Goal: Task Accomplishment & Management: Use online tool/utility

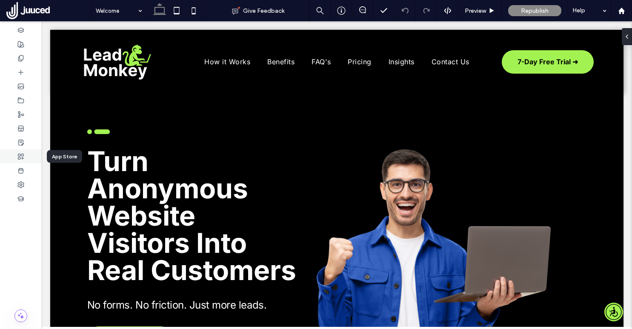
click at [20, 155] on use at bounding box center [21, 157] width 6 height 6
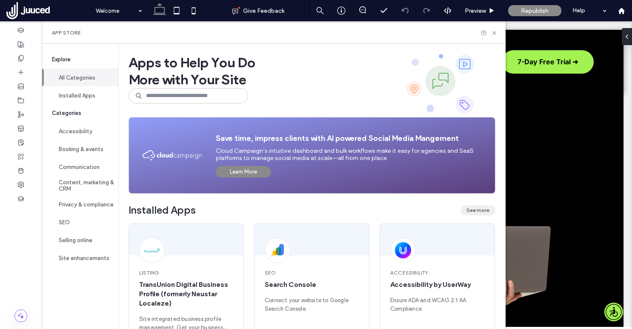
click at [474, 211] on button "See more" at bounding box center [477, 210] width 35 height 10
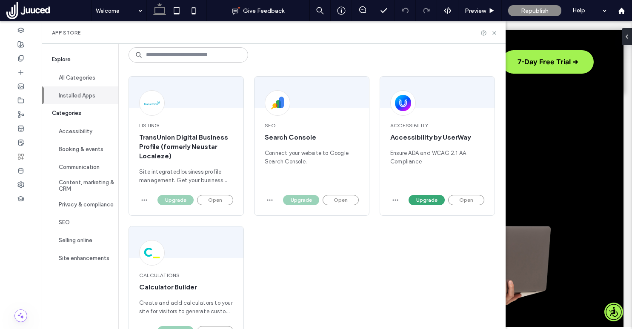
scroll to position [73, 0]
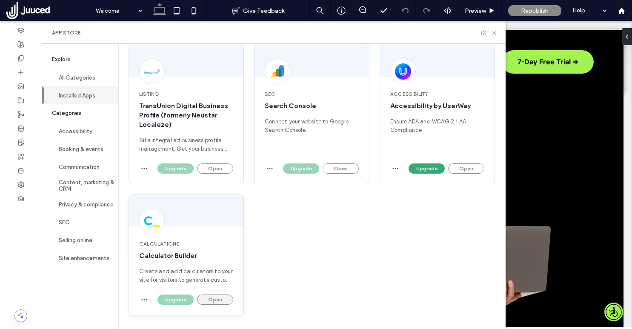
click at [221, 299] on button "Open" at bounding box center [215, 299] width 36 height 10
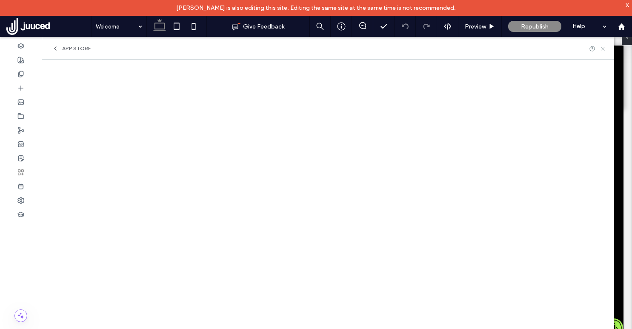
click at [603, 48] on use at bounding box center [602, 48] width 3 height 3
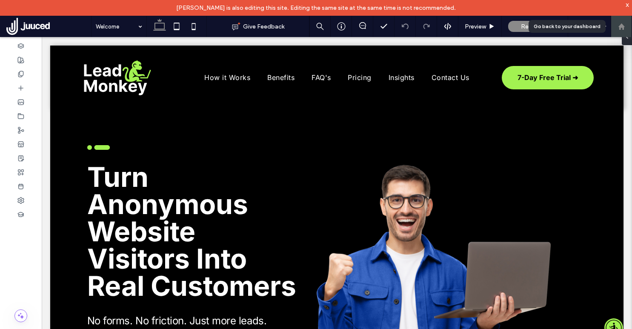
click at [620, 27] on use at bounding box center [621, 26] width 6 height 6
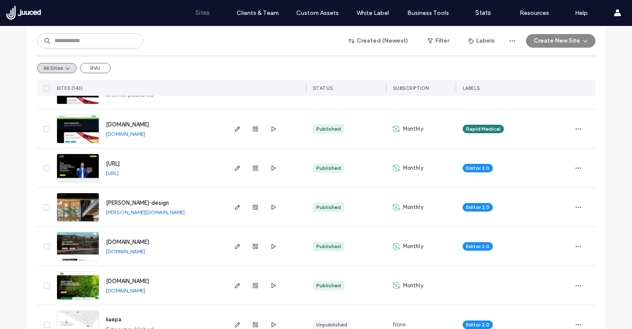
scroll to position [317, 0]
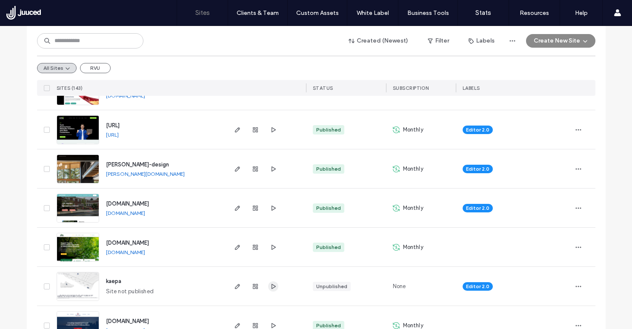
click at [271, 286] on icon "button" at bounding box center [273, 286] width 7 height 7
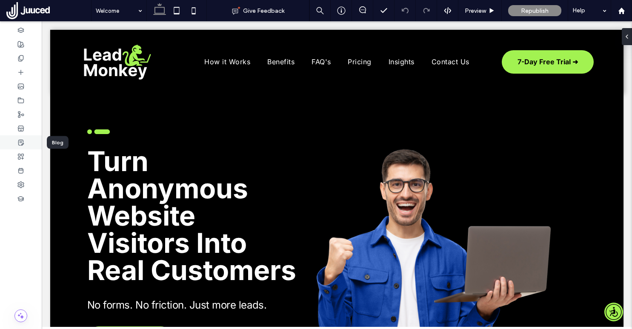
click at [21, 140] on use at bounding box center [20, 143] width 5 height 6
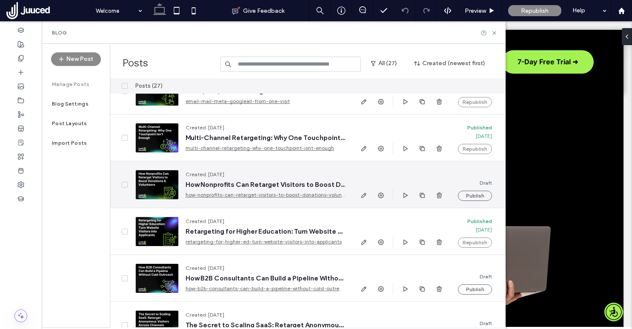
scroll to position [495, 0]
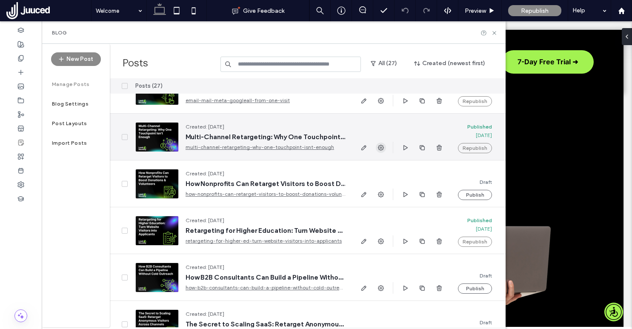
click at [381, 146] on use "button" at bounding box center [381, 148] width 6 height 6
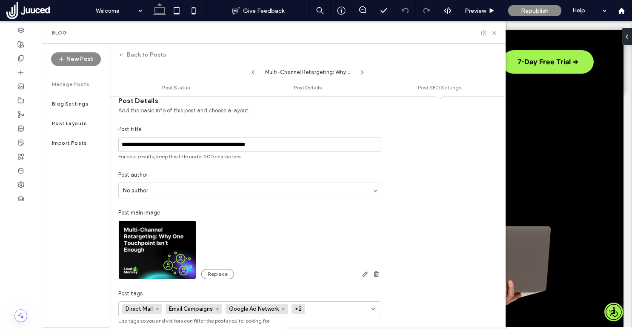
scroll to position [0, 0]
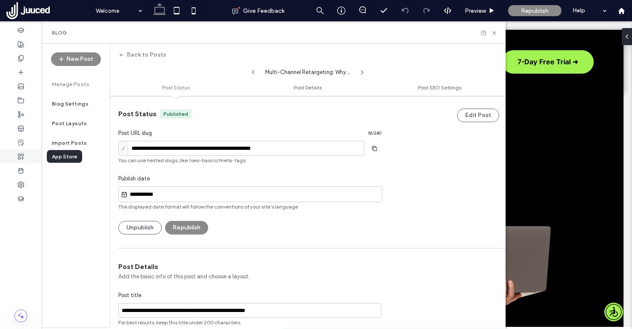
click at [22, 154] on icon at bounding box center [20, 156] width 7 height 7
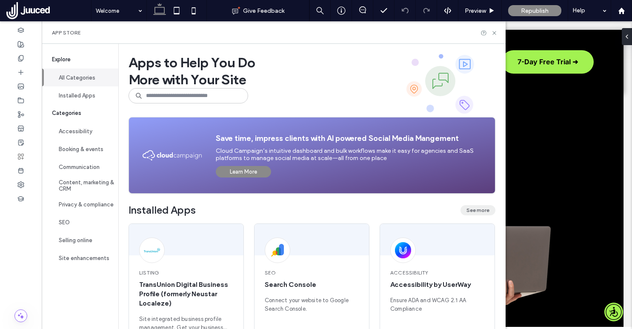
click at [482, 207] on button "See more" at bounding box center [477, 210] width 35 height 10
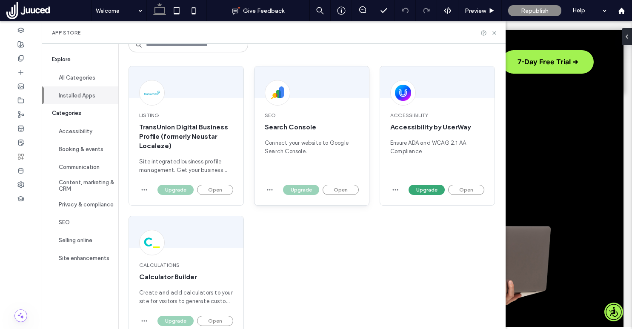
scroll to position [73, 0]
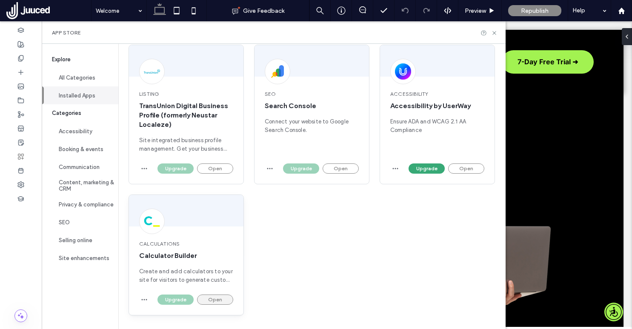
click at [222, 297] on button "Open" at bounding box center [215, 299] width 36 height 10
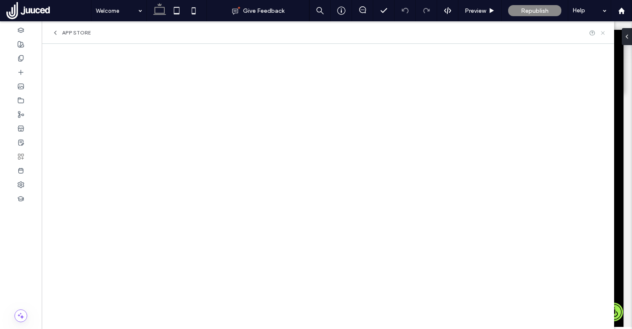
click at [604, 33] on icon at bounding box center [603, 33] width 6 height 6
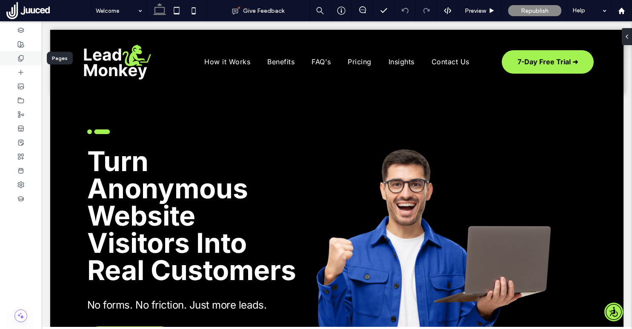
click at [22, 60] on use at bounding box center [20, 58] width 5 height 6
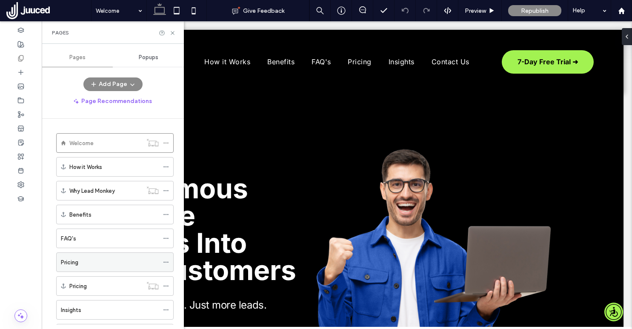
click at [93, 260] on div "Pricing" at bounding box center [110, 262] width 98 height 9
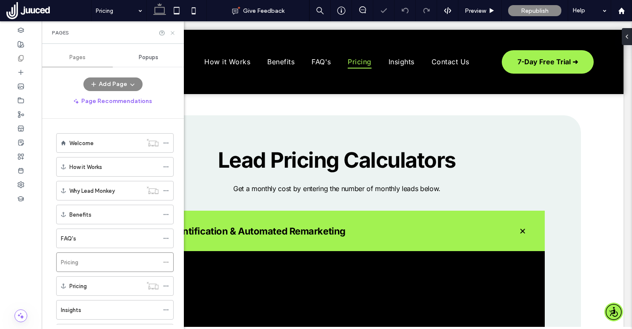
click at [174, 32] on icon at bounding box center [172, 33] width 6 height 6
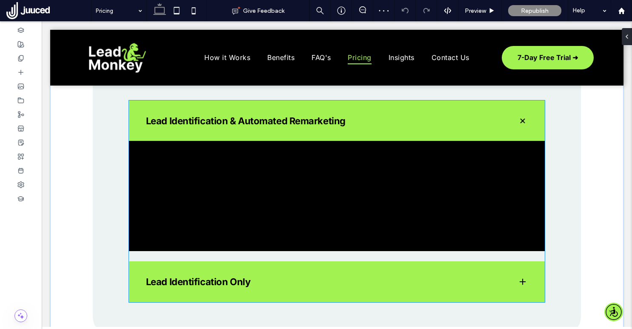
scroll to position [132, 0]
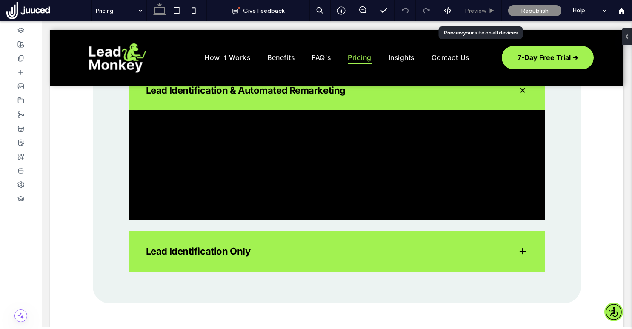
click at [483, 11] on span "Preview" at bounding box center [475, 10] width 21 height 7
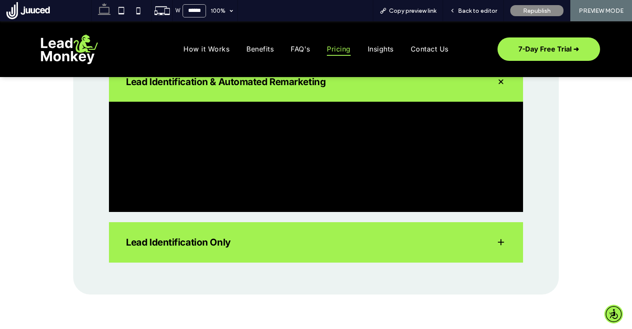
scroll to position [124, 0]
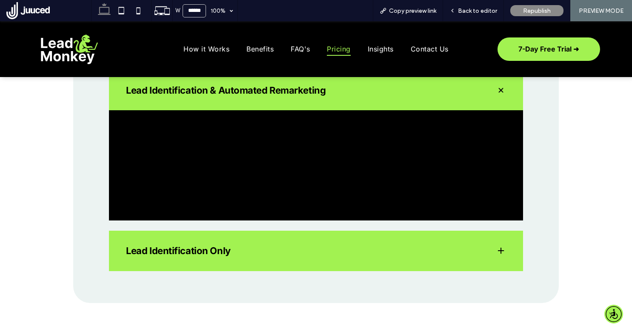
click at [502, 249] on span at bounding box center [501, 250] width 9 height 9
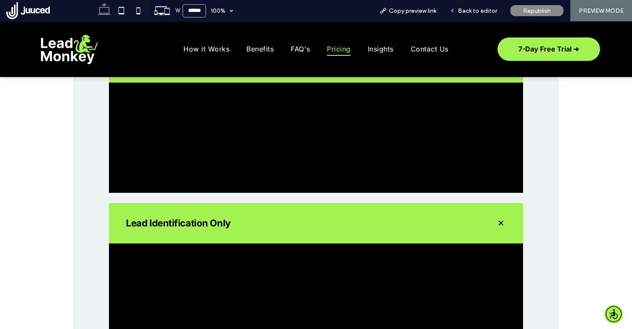
scroll to position [159, 0]
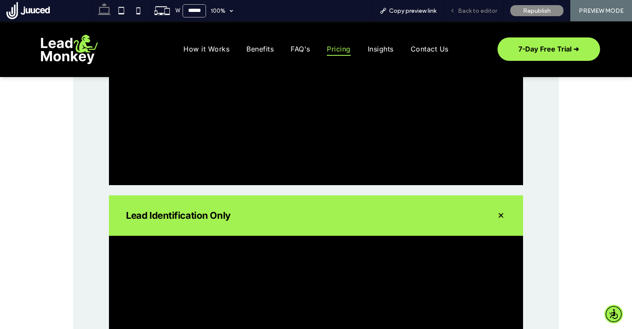
click at [469, 10] on span "Back to editor" at bounding box center [477, 10] width 39 height 7
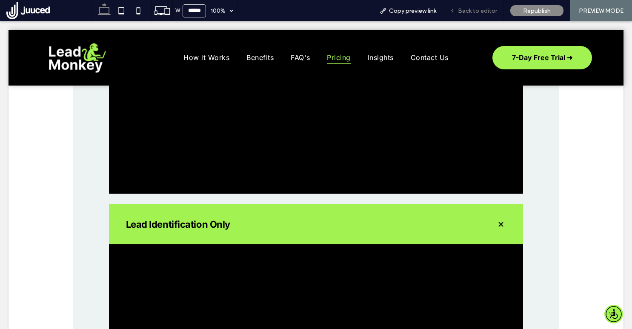
scroll to position [168, 0]
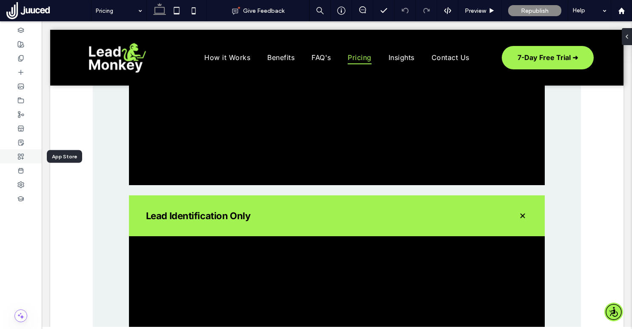
click at [20, 157] on use at bounding box center [21, 157] width 6 height 6
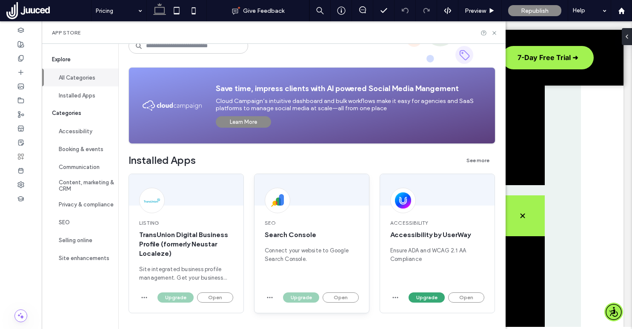
scroll to position [63, 0]
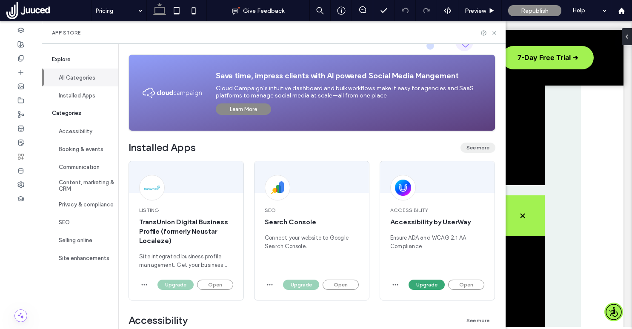
click at [474, 149] on button "See more" at bounding box center [477, 148] width 35 height 10
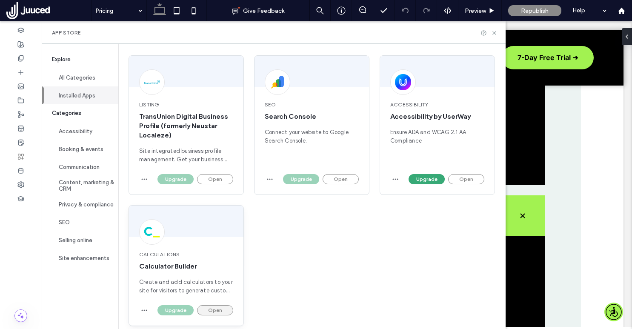
click at [218, 312] on button "Open" at bounding box center [215, 310] width 36 height 10
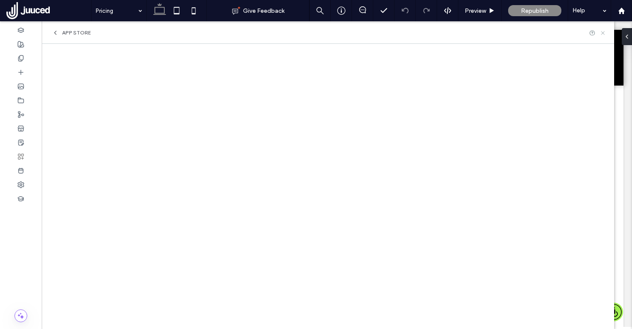
click at [603, 34] on icon at bounding box center [603, 33] width 6 height 6
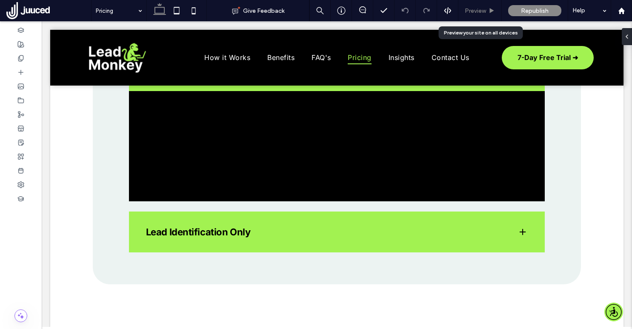
click at [494, 11] on icon at bounding box center [492, 11] width 6 height 6
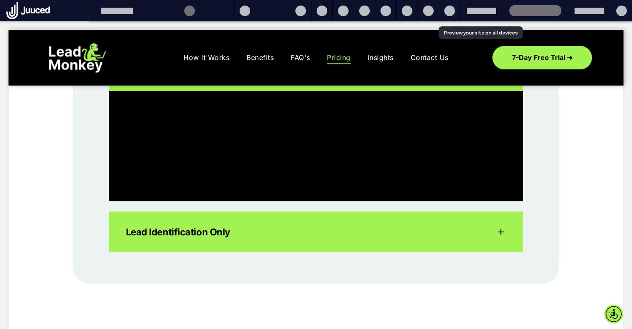
scroll to position [143, 0]
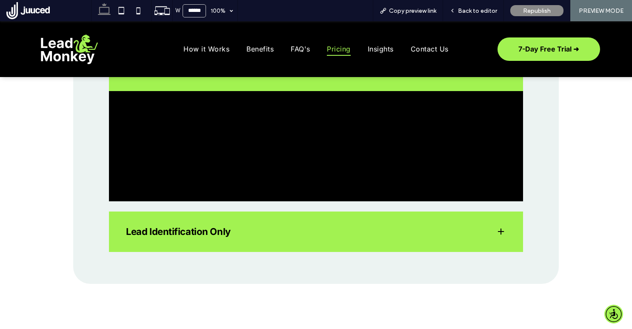
click at [500, 231] on span at bounding box center [501, 231] width 9 height 9
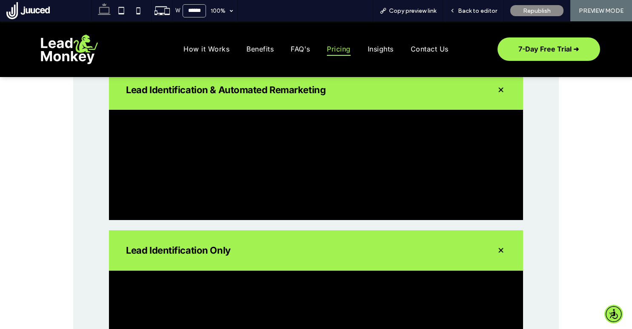
scroll to position [0, 0]
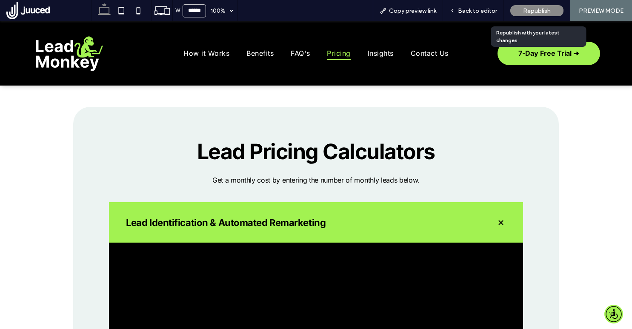
click at [532, 12] on span "Republish" at bounding box center [537, 10] width 28 height 7
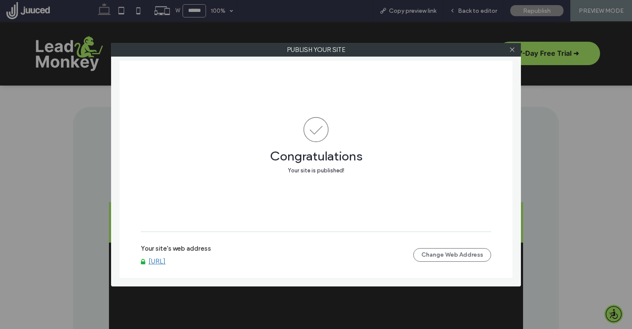
click at [166, 262] on link "[URL]" at bounding box center [157, 261] width 17 height 8
click at [514, 49] on icon at bounding box center [512, 49] width 6 height 6
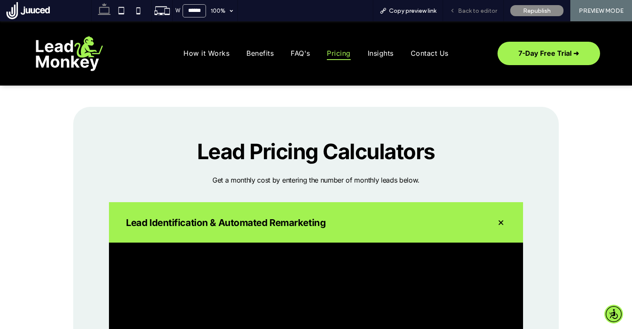
click at [484, 10] on span "Back to editor" at bounding box center [477, 10] width 39 height 7
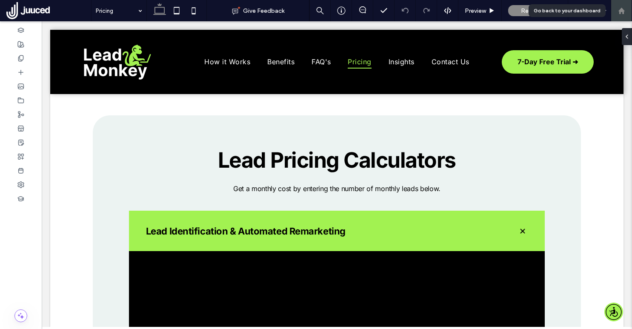
click at [623, 16] on div at bounding box center [621, 10] width 21 height 21
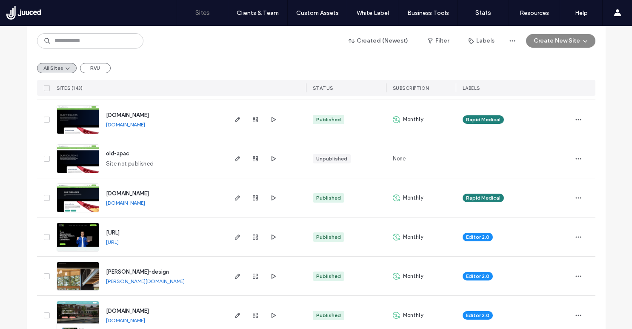
scroll to position [225, 0]
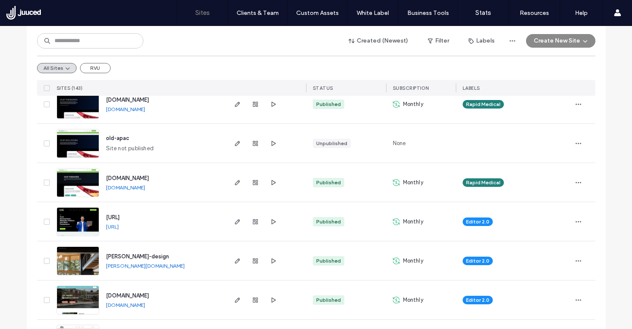
click at [120, 217] on span "[URL]" at bounding box center [113, 217] width 14 height 6
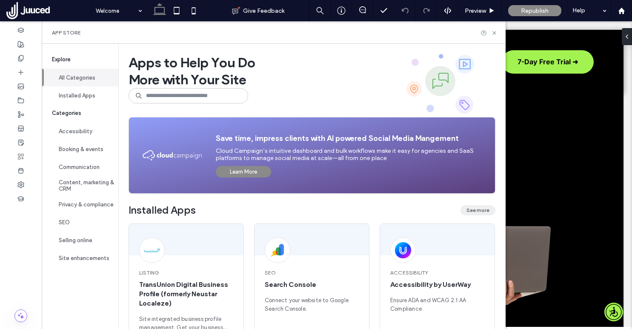
click at [477, 208] on button "See more" at bounding box center [477, 210] width 35 height 10
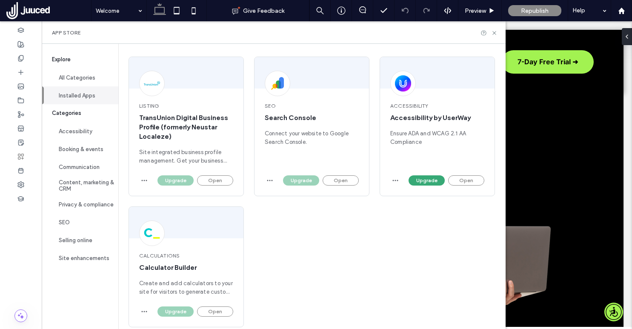
scroll to position [73, 0]
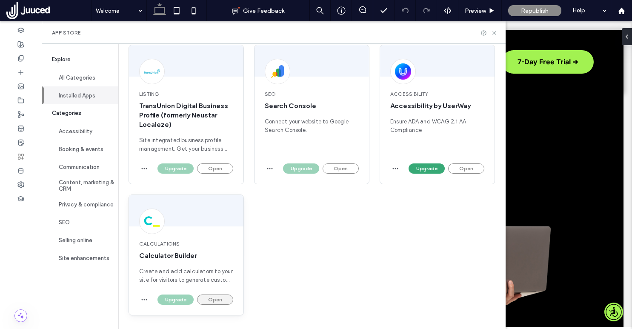
click at [219, 297] on button "Open" at bounding box center [215, 299] width 36 height 10
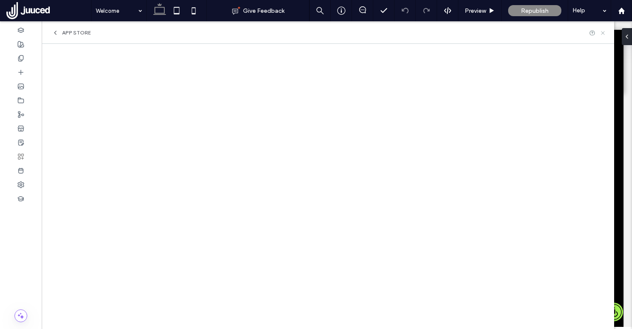
click at [603, 31] on icon at bounding box center [603, 33] width 6 height 6
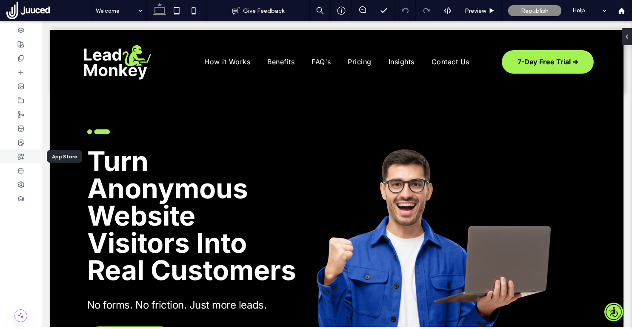
click at [21, 157] on icon at bounding box center [20, 156] width 7 height 7
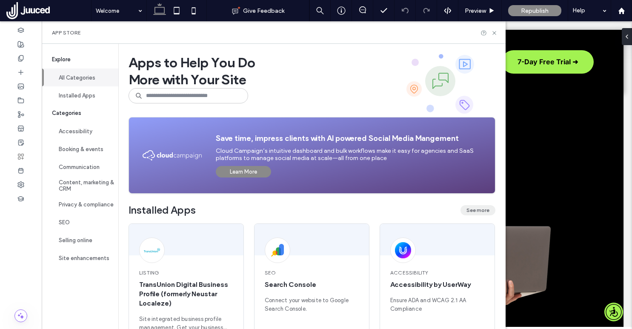
click at [481, 207] on button "See more" at bounding box center [477, 210] width 35 height 10
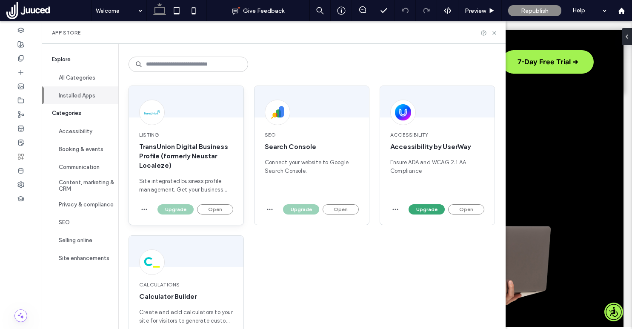
scroll to position [73, 0]
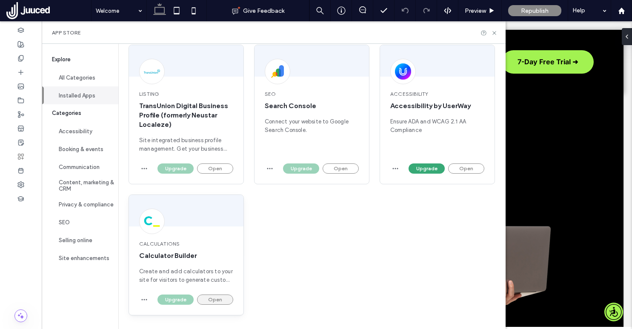
click at [218, 298] on button "Open" at bounding box center [215, 299] width 36 height 10
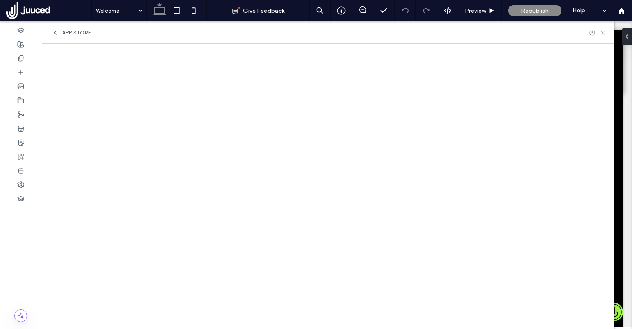
click at [604, 33] on icon at bounding box center [603, 33] width 6 height 6
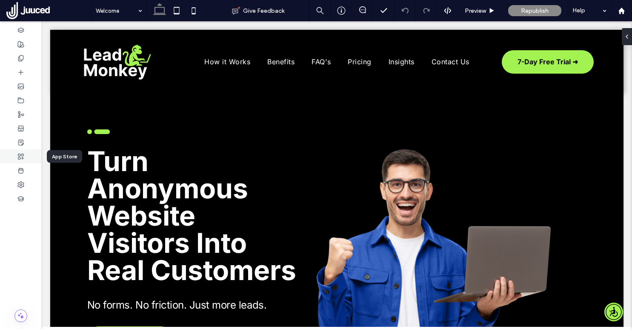
click at [18, 155] on use at bounding box center [21, 157] width 6 height 6
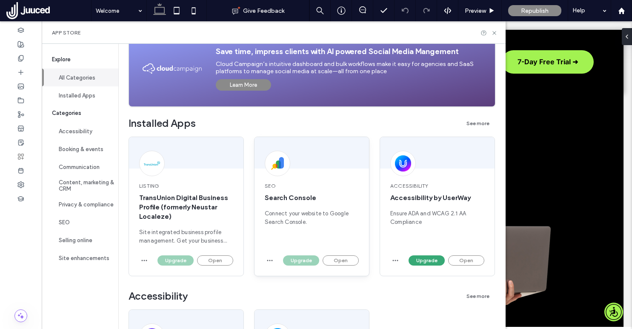
scroll to position [139, 0]
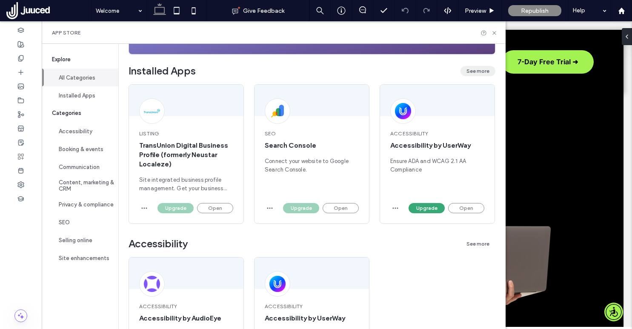
click at [483, 70] on button "See more" at bounding box center [477, 71] width 35 height 10
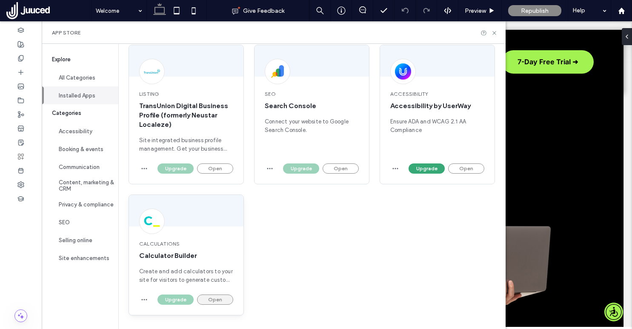
click at [220, 298] on button "Open" at bounding box center [215, 299] width 36 height 10
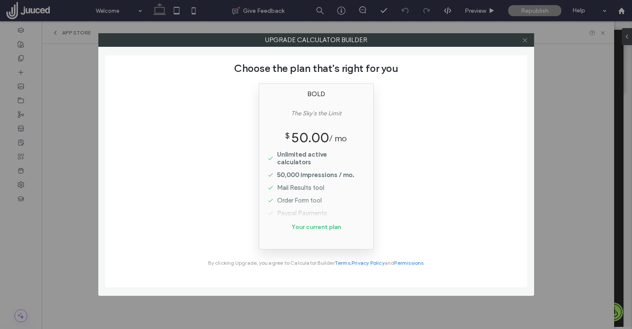
click at [523, 40] on icon at bounding box center [525, 40] width 6 height 6
click at [528, 40] on icon at bounding box center [525, 40] width 6 height 6
click at [526, 40] on use at bounding box center [525, 40] width 4 height 4
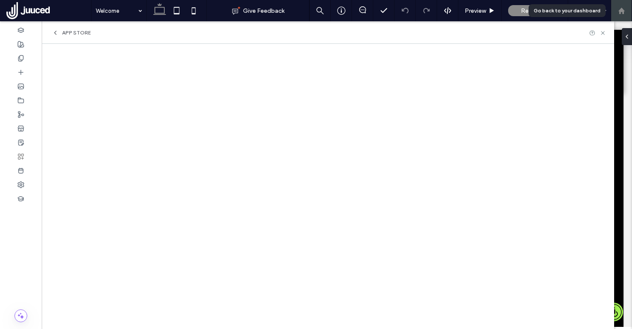
click at [621, 11] on use at bounding box center [621, 10] width 6 height 6
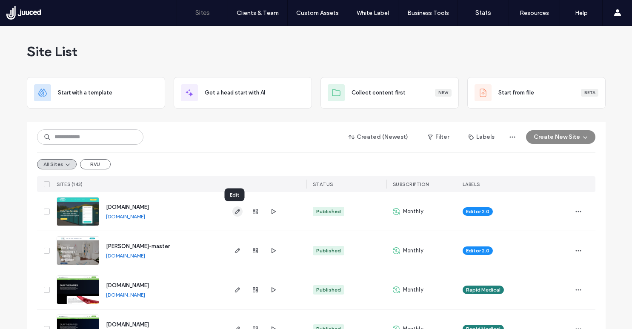
click at [235, 209] on use "button" at bounding box center [236, 211] width 5 height 5
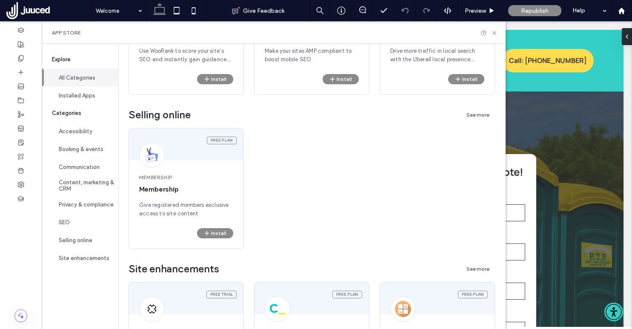
scroll to position [1190, 0]
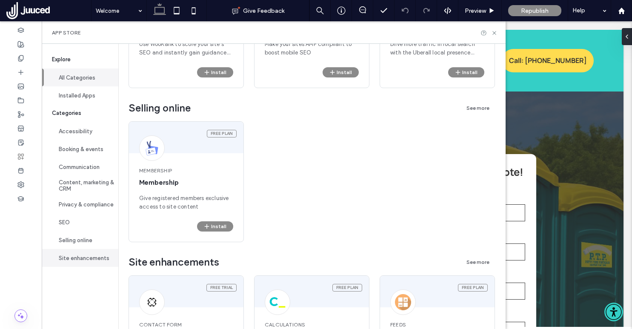
click at [89, 257] on button "Site enhancements" at bounding box center [80, 258] width 77 height 18
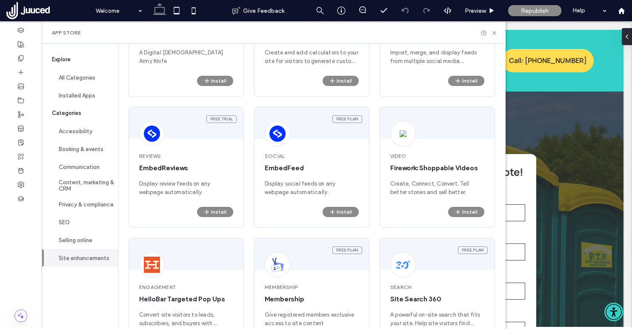
scroll to position [0, 0]
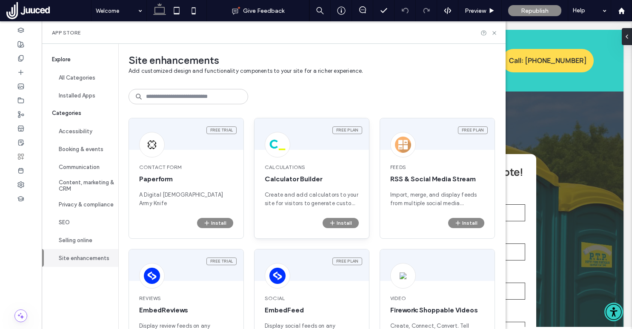
click at [308, 168] on span "Calculations" at bounding box center [312, 167] width 94 height 8
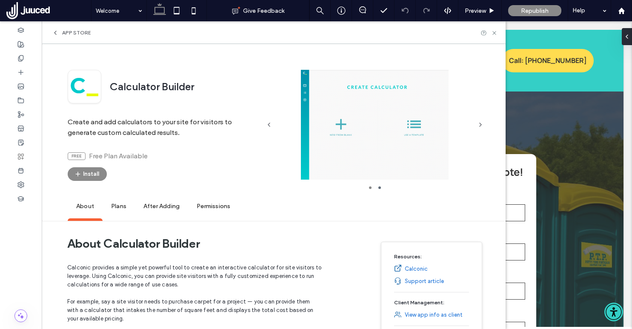
click at [116, 206] on span "Plans" at bounding box center [119, 206] width 32 height 23
click at [495, 32] on use at bounding box center [493, 32] width 3 height 3
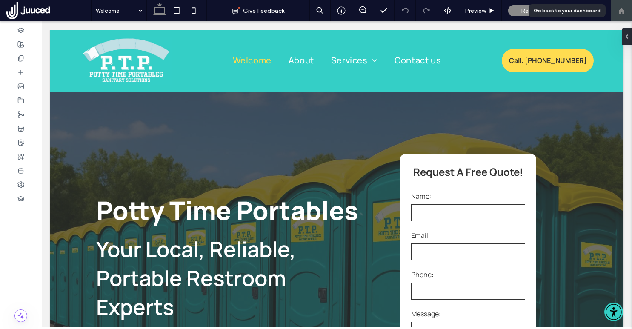
click at [624, 14] on icon at bounding box center [621, 10] width 7 height 7
